Goal: Task Accomplishment & Management: Use online tool/utility

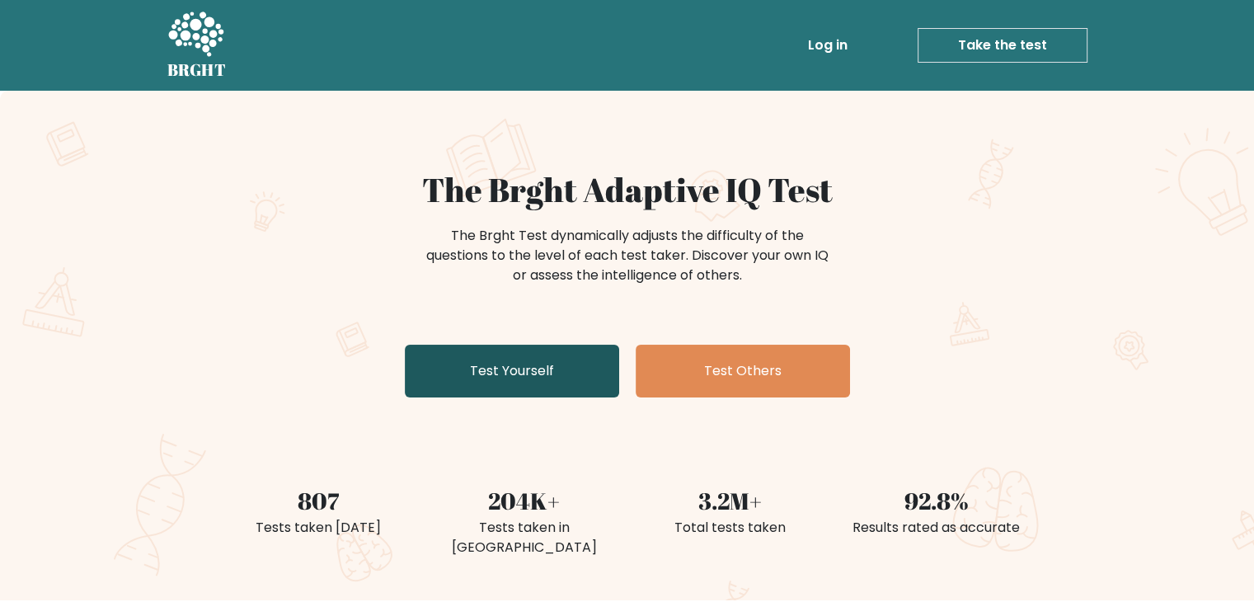
click at [522, 363] on link "Test Yourself" at bounding box center [512, 371] width 214 height 53
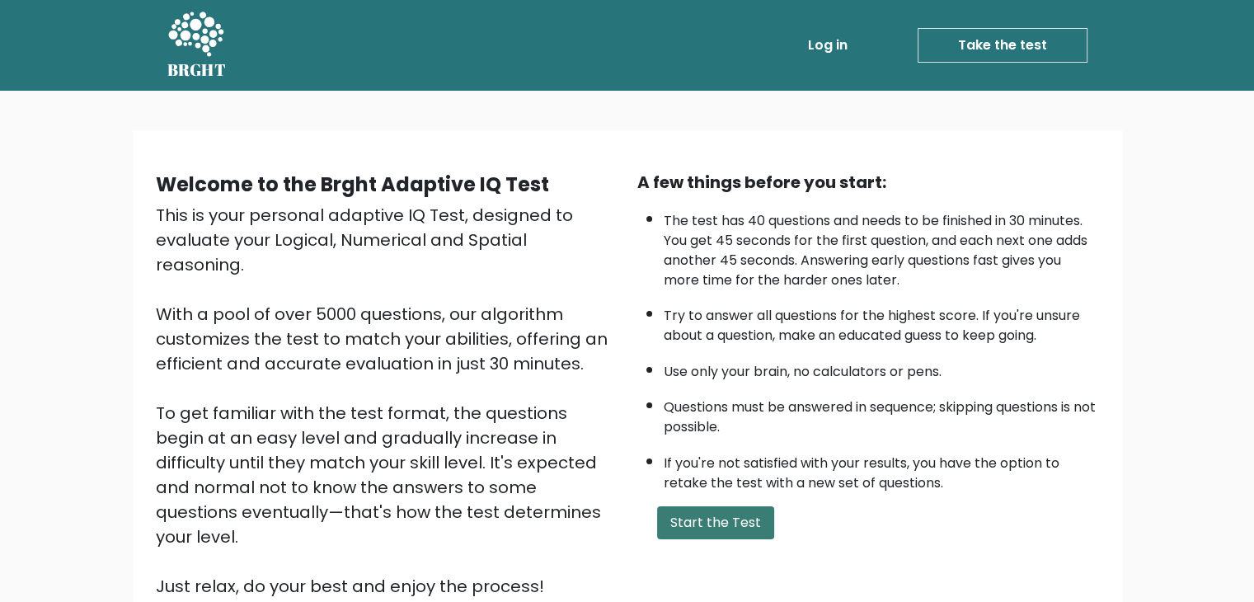
click at [698, 516] on button "Start the Test" at bounding box center [715, 522] width 117 height 33
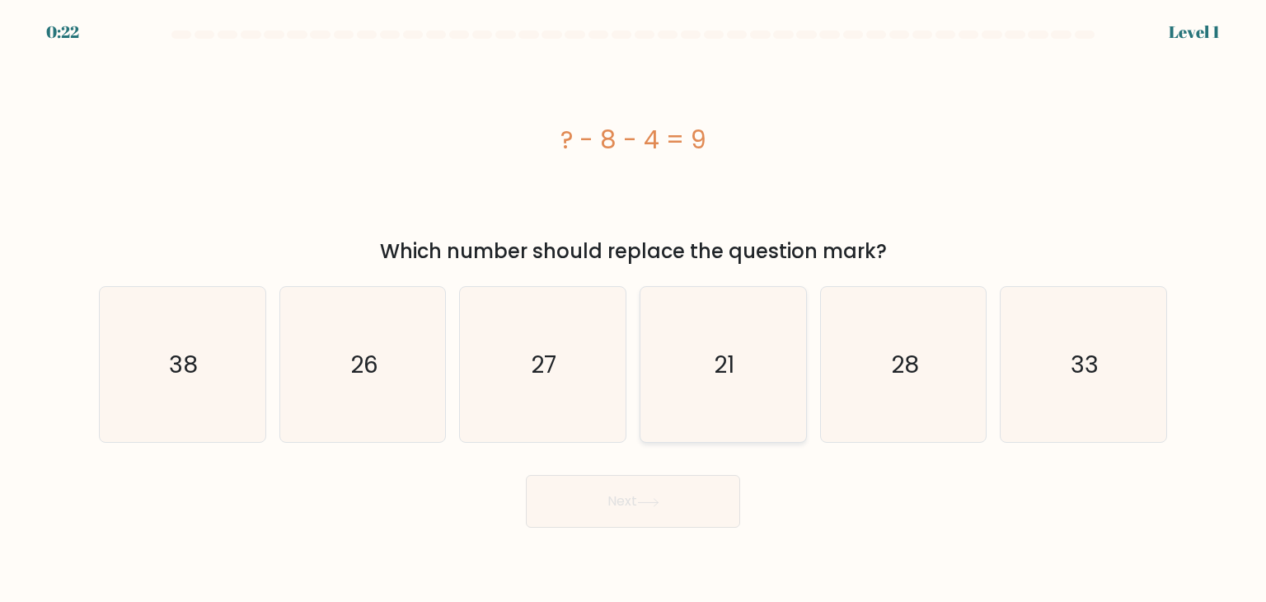
click at [716, 358] on text "21" at bounding box center [725, 364] width 21 height 33
click at [634, 309] on input "d. 21" at bounding box center [633, 305] width 1 height 8
radio input "true"
click at [679, 499] on button "Next" at bounding box center [633, 501] width 214 height 53
